Goal: Task Accomplishment & Management: Use online tool/utility

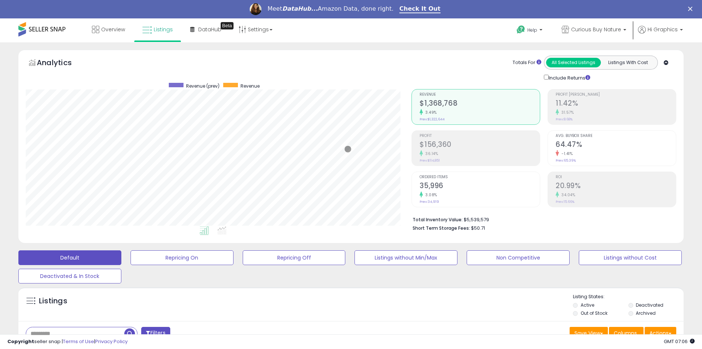
scroll to position [151, 386]
click at [597, 29] on span "Curious Buy Nature" at bounding box center [596, 29] width 50 height 7
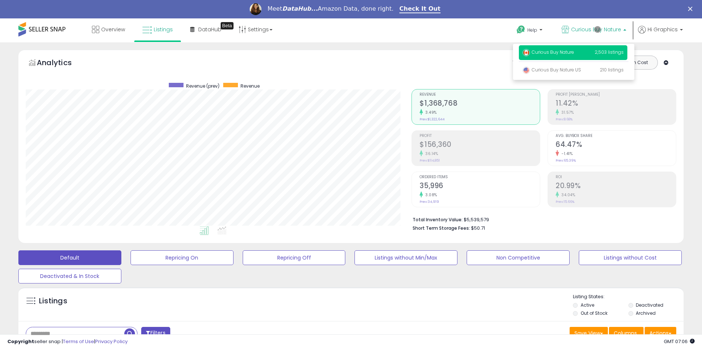
click at [574, 53] on p "Curious Buy Nature 2,503 listings" at bounding box center [573, 52] width 108 height 15
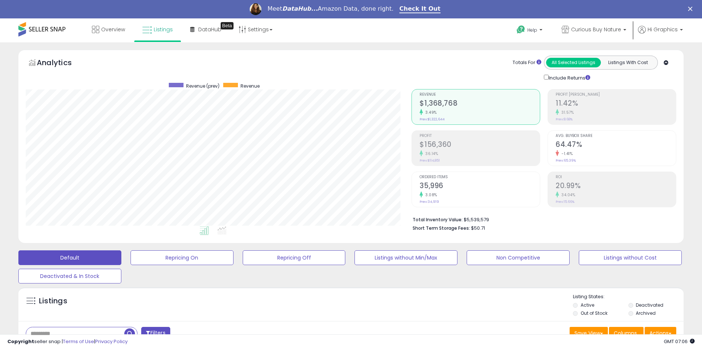
scroll to position [178, 0]
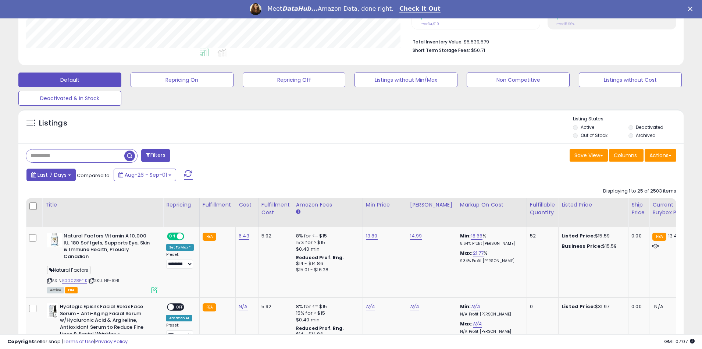
click at [51, 174] on span "Last 7 Days" at bounding box center [52, 174] width 29 height 7
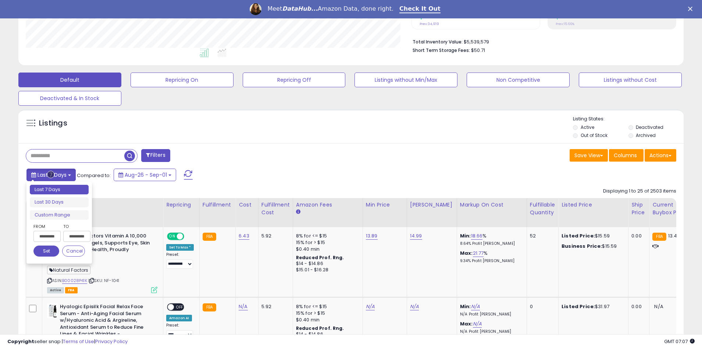
type input "**********"
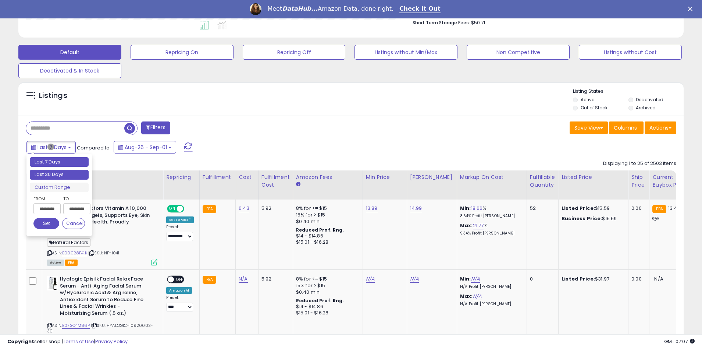
click at [59, 174] on li "Last 30 Days" at bounding box center [59, 175] width 59 height 10
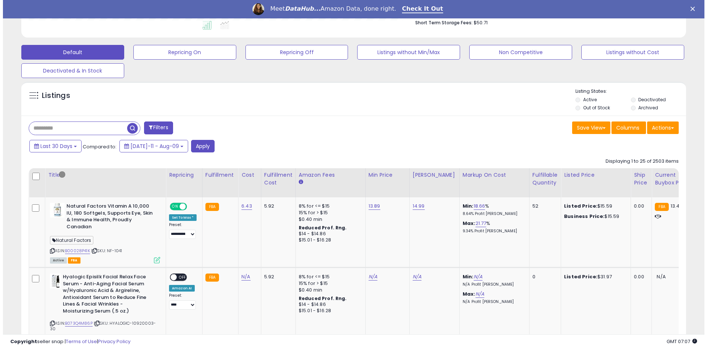
scroll to position [158, 0]
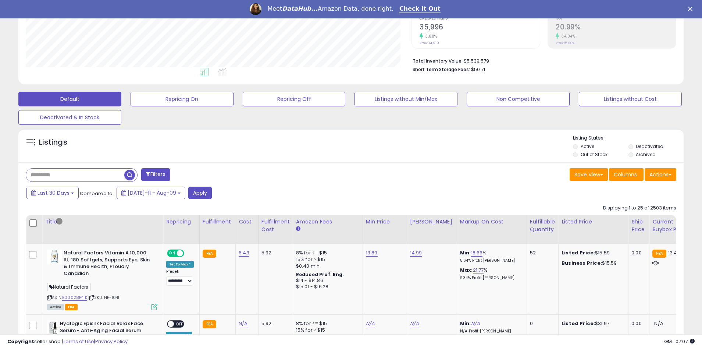
click at [156, 174] on button "Filters" at bounding box center [155, 174] width 29 height 13
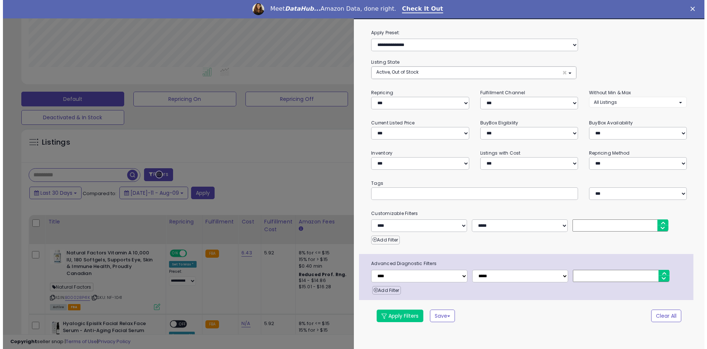
scroll to position [151, 389]
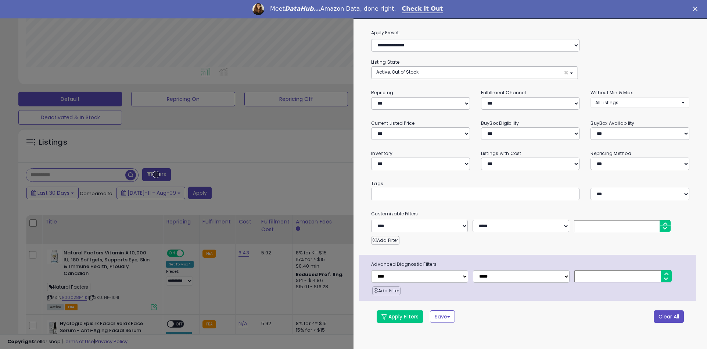
click at [669, 316] on button "Clear All" at bounding box center [669, 316] width 30 height 13
select select "*"
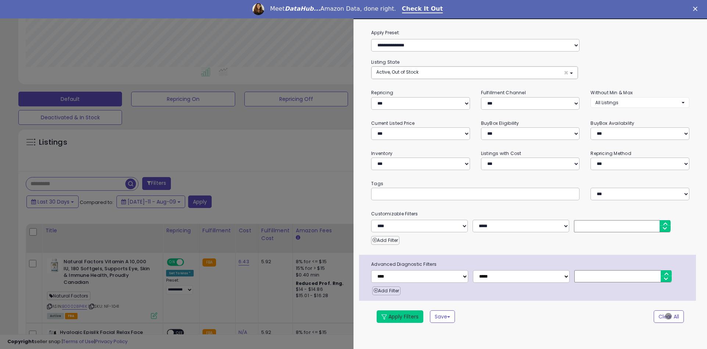
click at [400, 316] on button "Apply Filters" at bounding box center [400, 316] width 47 height 13
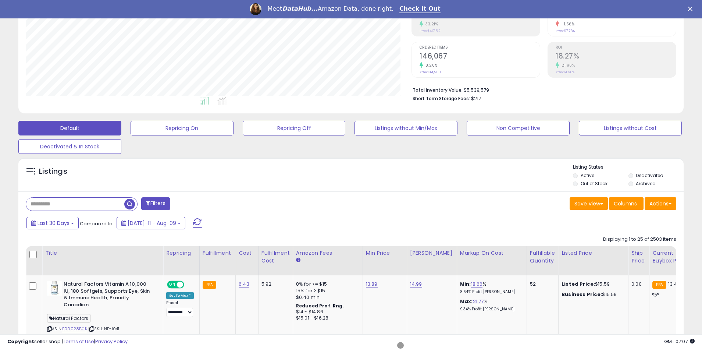
scroll to position [158, 0]
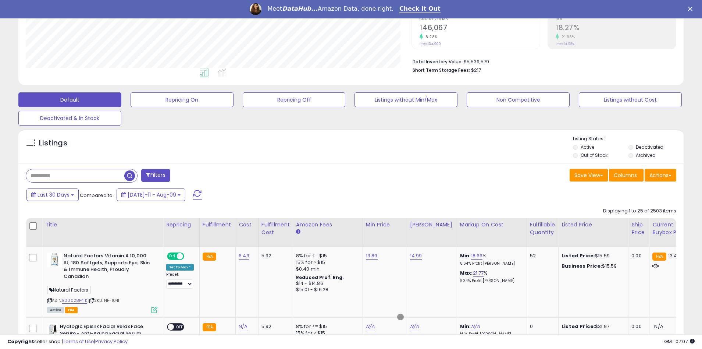
click at [131, 174] on span "button" at bounding box center [129, 175] width 11 height 11
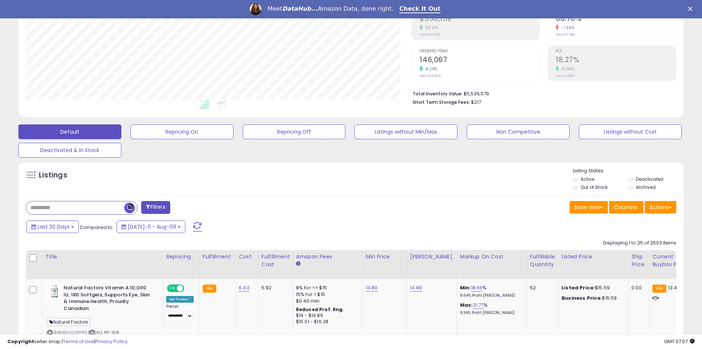
scroll to position [158, 0]
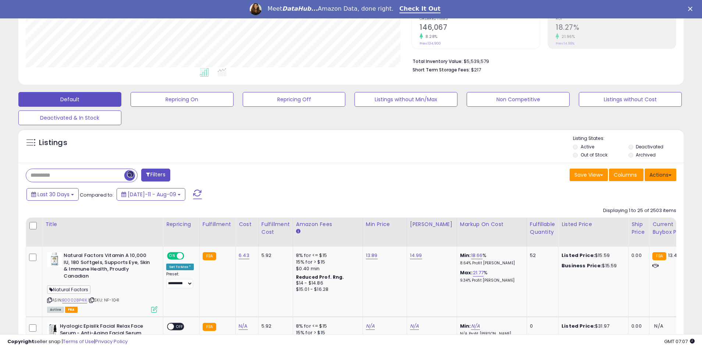
click at [660, 174] on button "Actions" at bounding box center [661, 174] width 32 height 13
click at [630, 221] on link "Export All Columns" at bounding box center [630, 221] width 81 height 11
